Goal: Find specific page/section: Find specific page/section

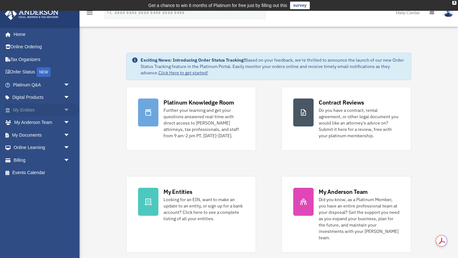
click at [29, 109] on link "My Entities arrow_drop_down" at bounding box center [41, 110] width 75 height 13
click at [67, 109] on span "arrow_drop_down" at bounding box center [70, 110] width 13 height 13
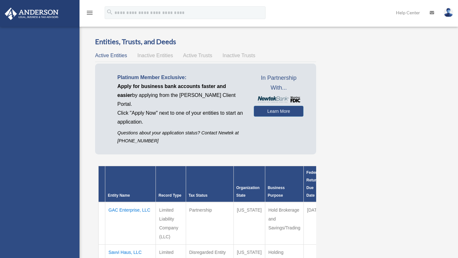
click at [67, 109] on div "[EMAIL_ADDRESS][DOMAIN_NAME] Sign Out [EMAIL_ADDRESS][DOMAIN_NAME] Home Online …" at bounding box center [39, 156] width 79 height 258
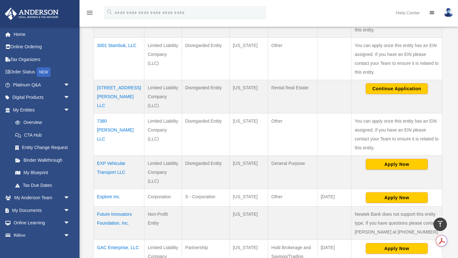
scroll to position [203, 0]
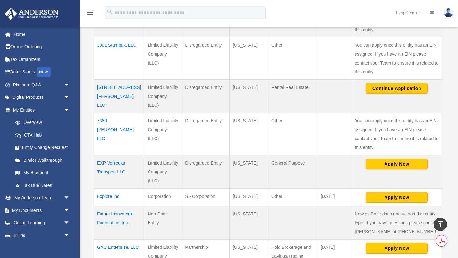
click at [119, 86] on td "[STREET_ADDRESS][PERSON_NAME] LLC" at bounding box center [119, 95] width 51 height 33
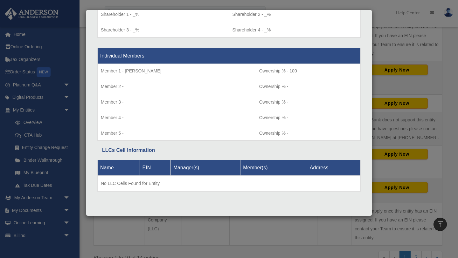
scroll to position [298, 0]
click at [400, 82] on div "Details × Articles Sent Organizational Date" at bounding box center [229, 129] width 458 height 258
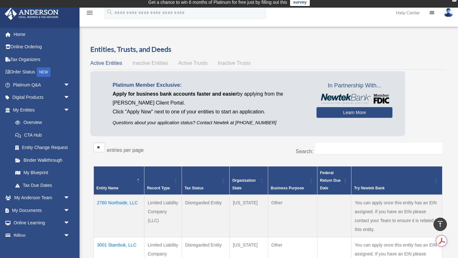
scroll to position [0, 0]
